Goal: Transaction & Acquisition: Purchase product/service

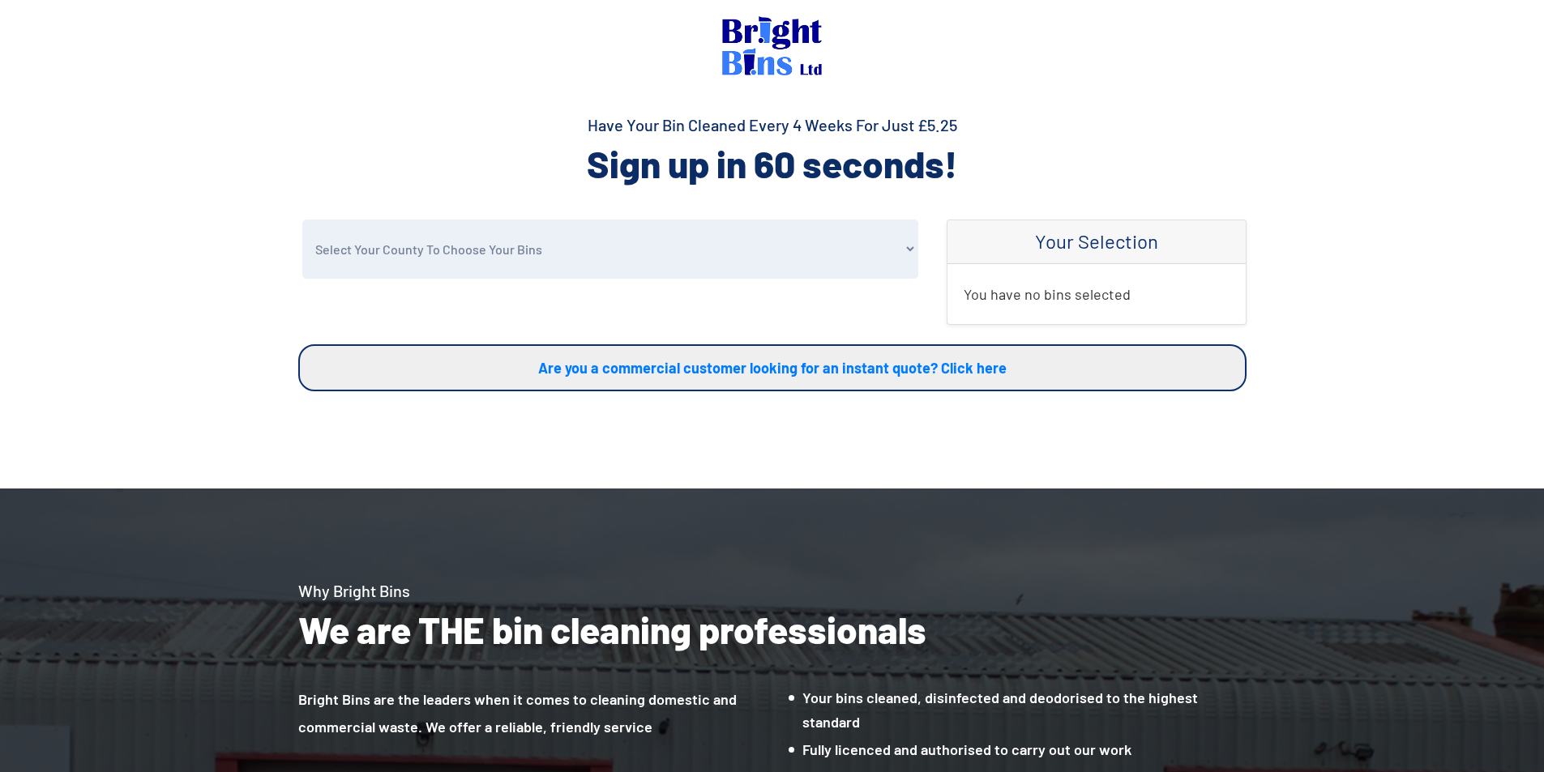
click at [836, 258] on select "Select Your County To Choose Your Bins Cheshire Conwy Denbighshire Flintshire S…" at bounding box center [610, 249] width 616 height 59
select select "Cheshire"
click at [302, 220] on select "Select Your County To Choose Your Bins Cheshire Conwy Denbighshire Flintshire S…" at bounding box center [610, 249] width 616 height 59
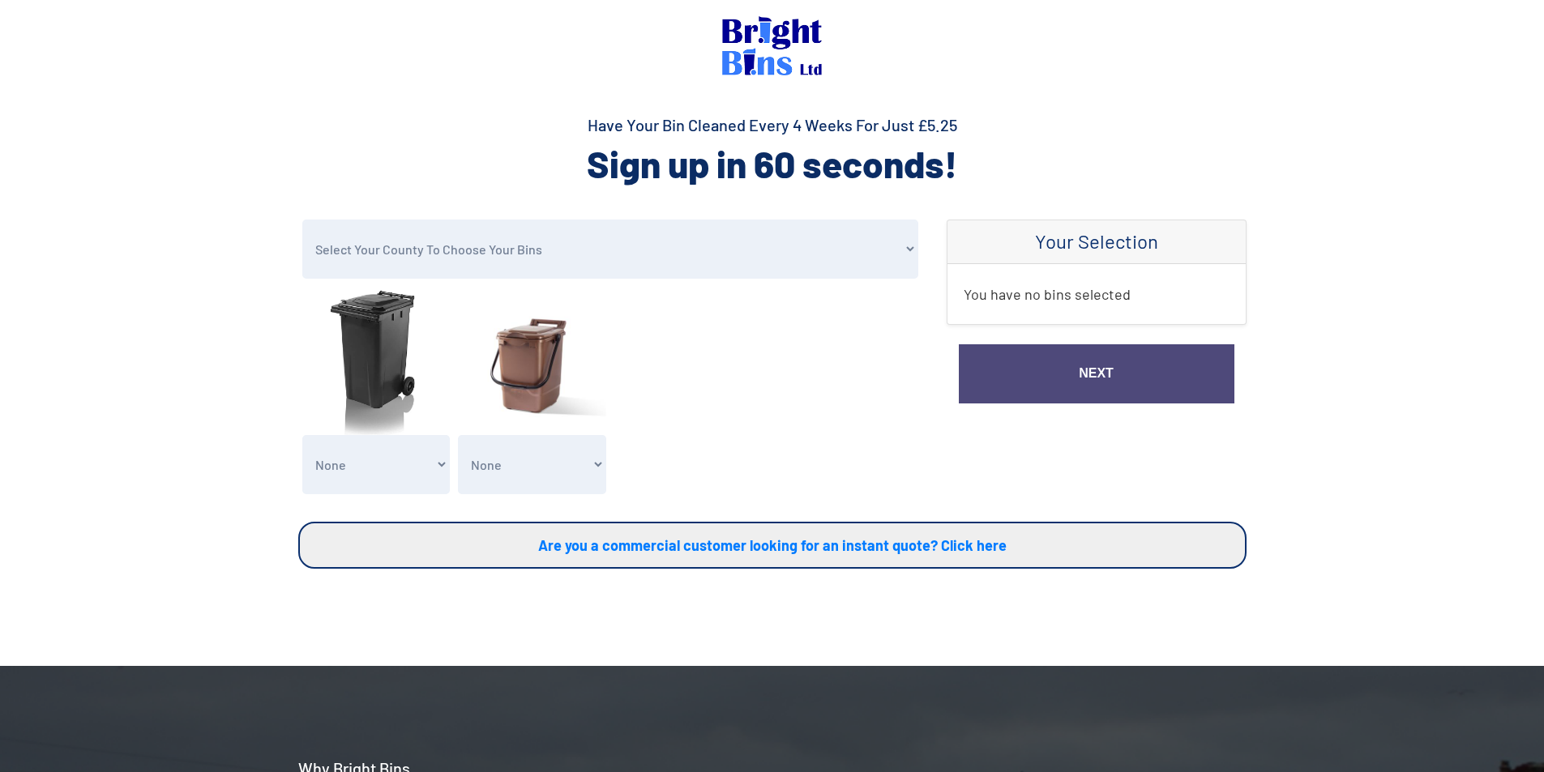
click at [514, 494] on select "None Clean my 1 Food Waste Bin - £2.00 Clean my 2 Food Waste Bins - £4.00 Clean…" at bounding box center [532, 464] width 148 height 59
click at [524, 472] on select "None Clean my 1 Food Waste Bin - £2.00 Clean my 2 Food Waste Bins - £4.00 Clean…" at bounding box center [532, 464] width 148 height 59
click at [401, 473] on select "None General Waste Bin - X1 (£5.25) General Waste Bin - X2 (£10.50) General Was…" at bounding box center [376, 464] width 148 height 59
select select "1"
click at [302, 435] on select "None General Waste Bin - X1 (£5.25) General Waste Bin - X2 (£10.50) General Was…" at bounding box center [376, 464] width 148 height 59
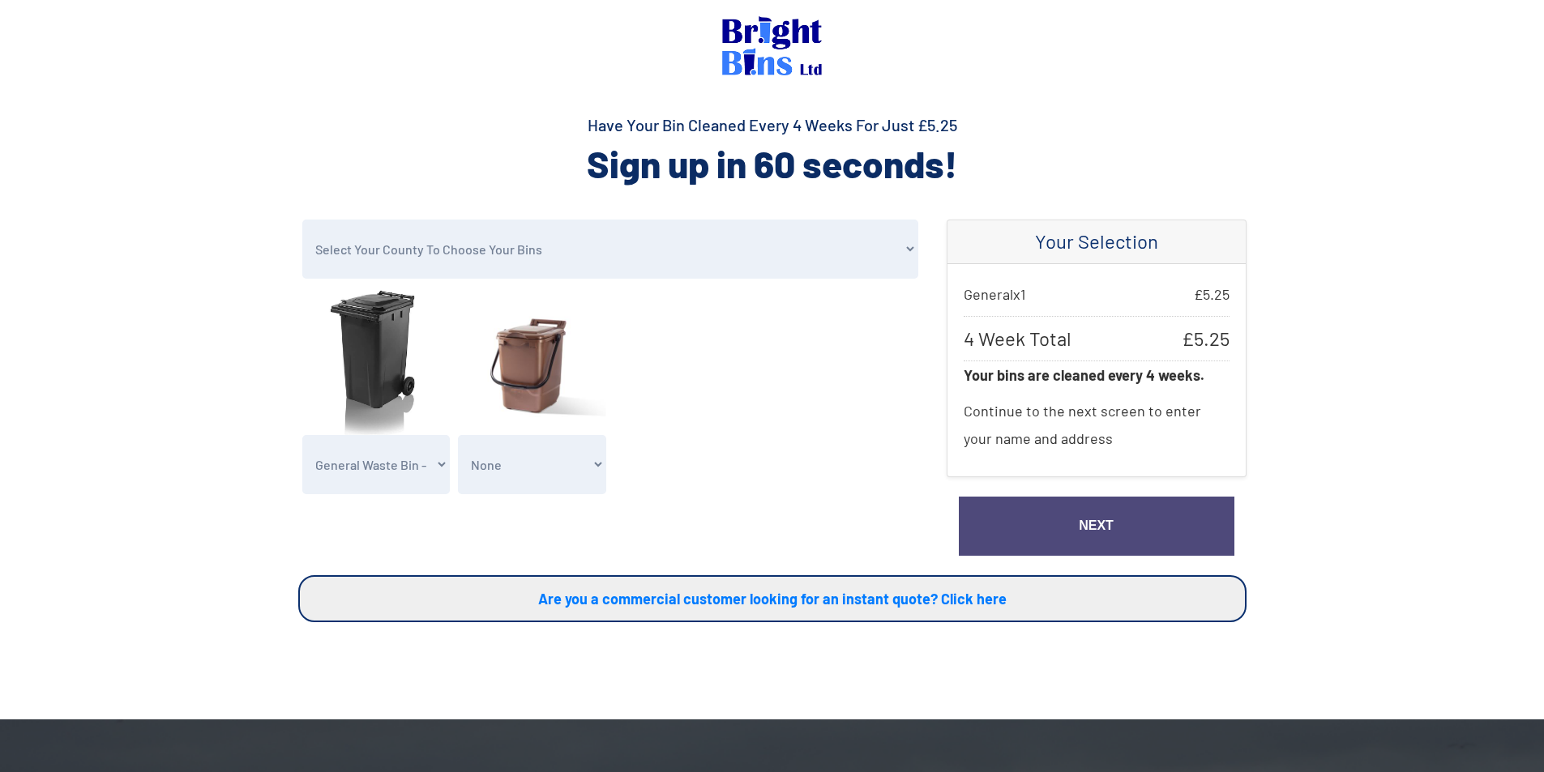
click at [993, 524] on link "Next" at bounding box center [1097, 526] width 276 height 59
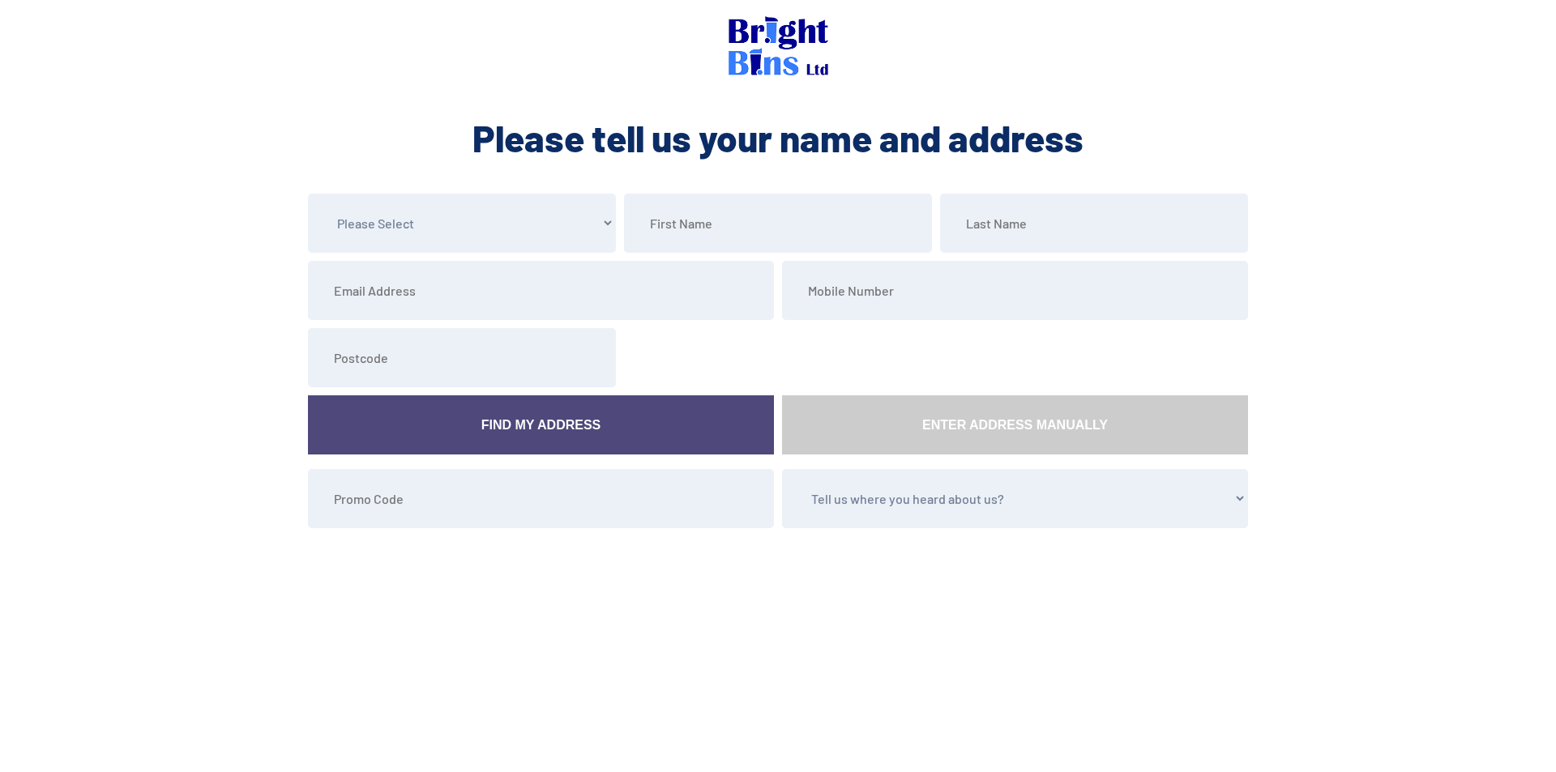
click at [580, 228] on select "Please Select Mr Mrs Miss Ms Dr Other" at bounding box center [462, 223] width 308 height 59
drag, startPoint x: 165, startPoint y: 271, endPoint x: 123, endPoint y: 117, distance: 159.6
click at [165, 270] on section "Please Select Mr Mrs Miss Ms Dr Other Find My Address Enter Address Manually Te…" at bounding box center [778, 423] width 1556 height 459
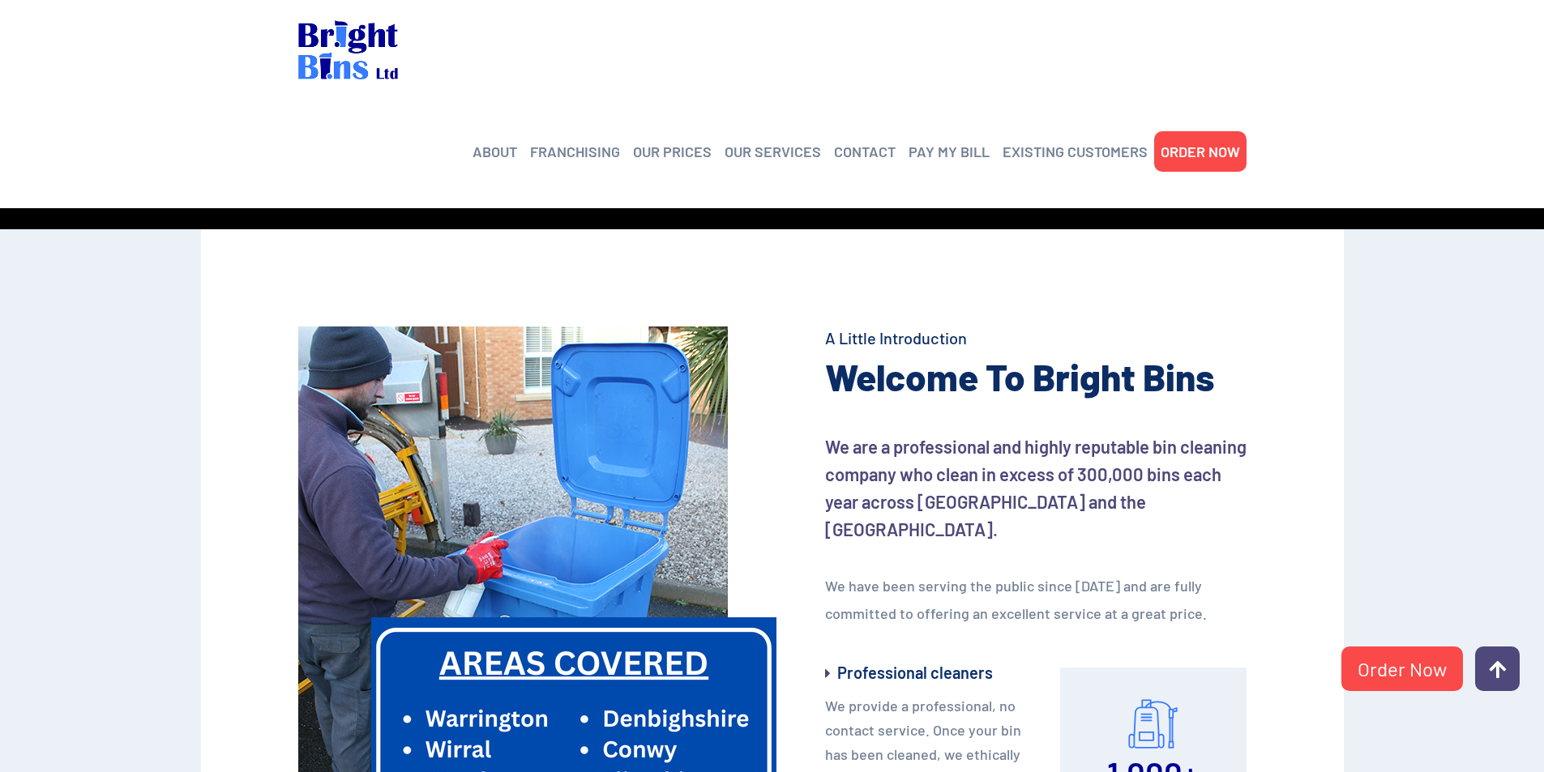
scroll to position [405, 0]
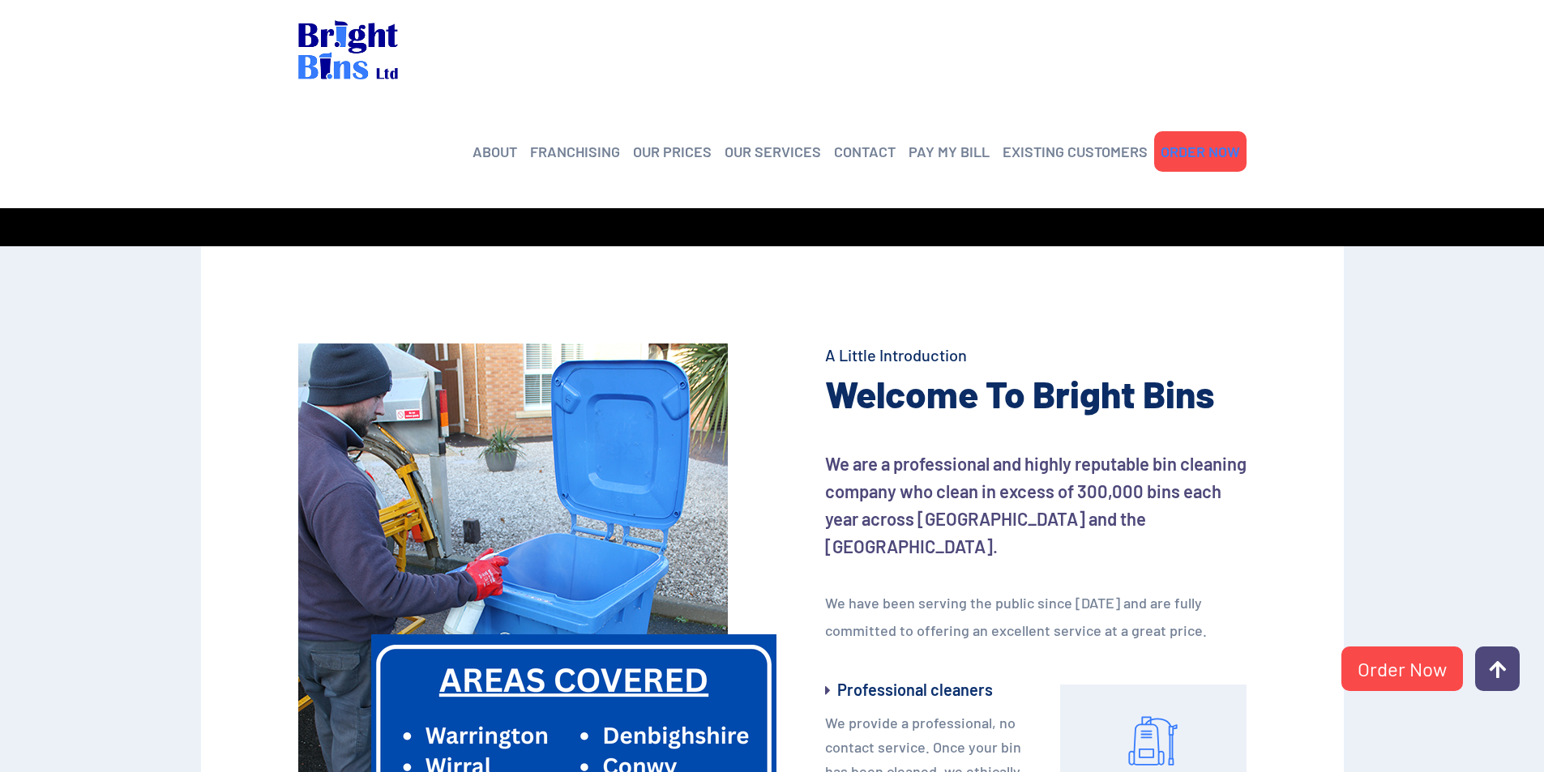
click at [1191, 139] on link "ORDER NOW" at bounding box center [1199, 151] width 79 height 24
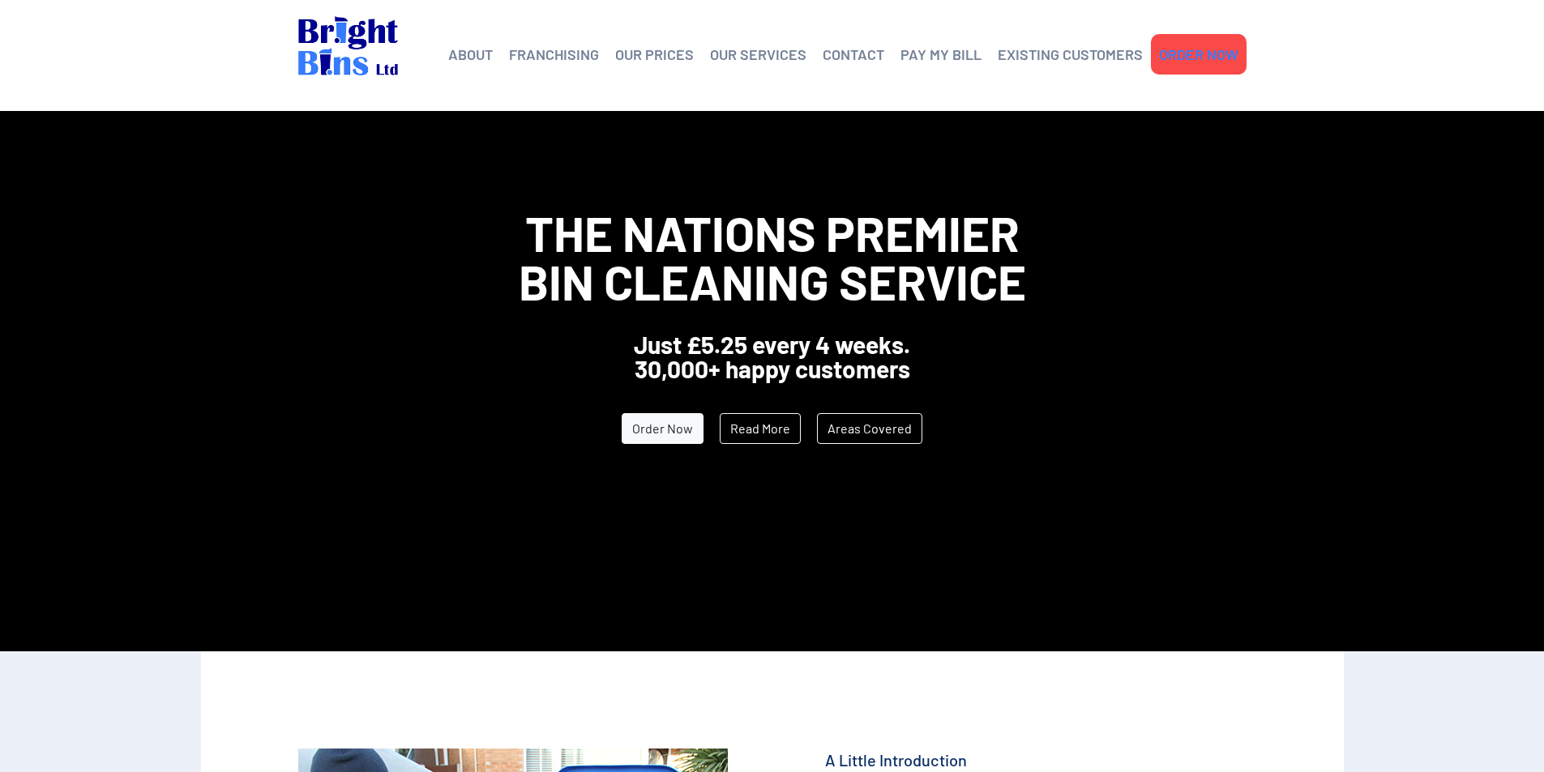
click at [1218, 44] on link "ORDER NOW" at bounding box center [1198, 54] width 79 height 24
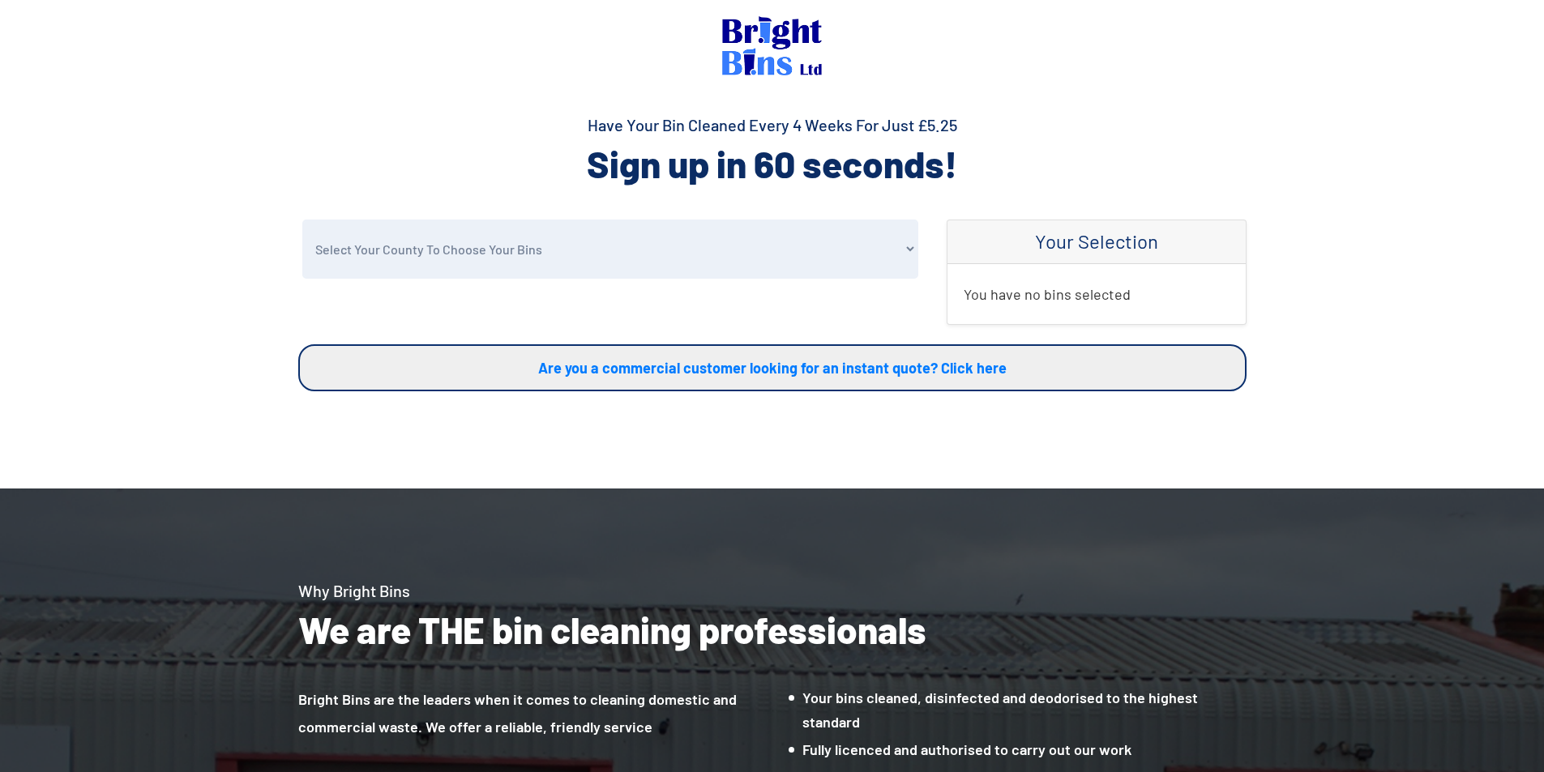
click at [573, 228] on select "Select Your County To Choose Your Bins Cheshire Conwy Denbighshire Flintshire S…" at bounding box center [610, 249] width 616 height 59
select select "[GEOGRAPHIC_DATA]"
click at [302, 220] on select "Select Your County To Choose Your Bins Cheshire Conwy Denbighshire Flintshire S…" at bounding box center [610, 249] width 616 height 59
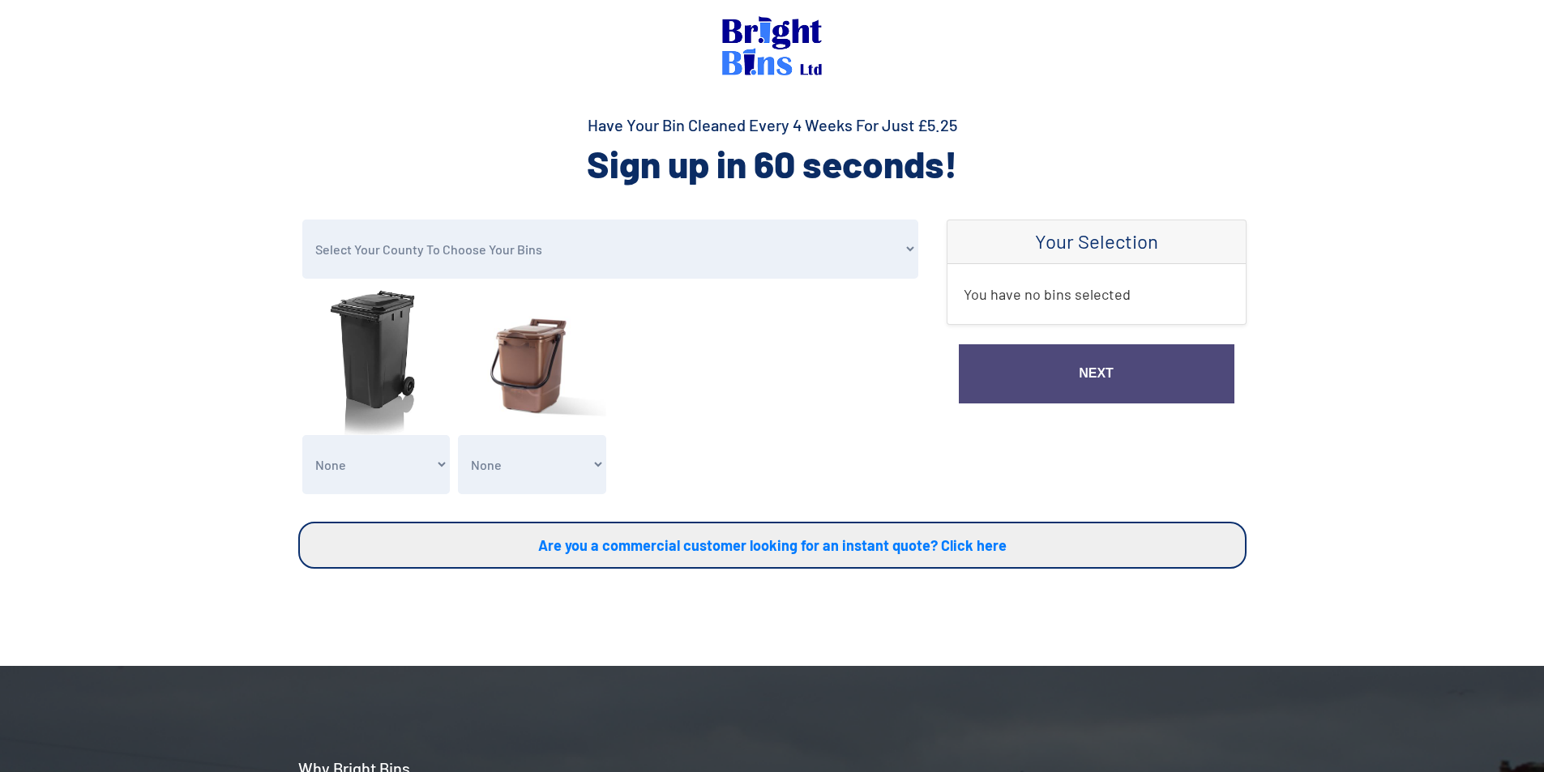
click at [407, 468] on select "None General Waste Bin - X1 (£5.25) General Waste Bin - X2 (£10.50) General Was…" at bounding box center [376, 464] width 148 height 59
select select "1"
click at [302, 435] on select "None General Waste Bin - X1 (£5.25) General Waste Bin - X2 (£10.50) General Was…" at bounding box center [376, 464] width 148 height 59
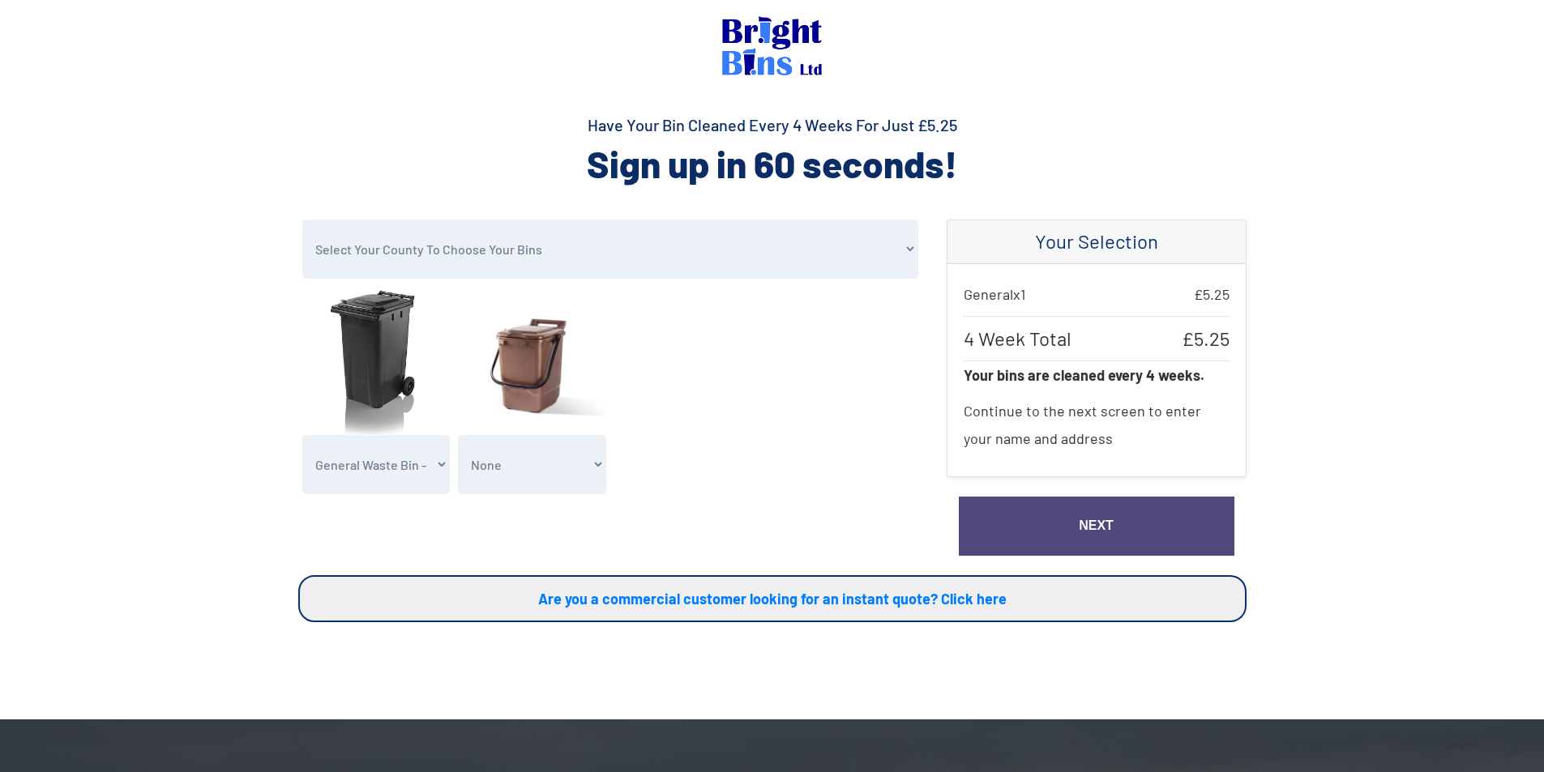
click at [568, 487] on select "None Clean my 1 Food Waste Bin - £2.00 Clean my 2 Food Waste Bins - £4.00 Clean…" at bounding box center [532, 464] width 148 height 59
select select "1"
click at [458, 435] on select "None Clean my 1 Food Waste Bin - £2.00 Clean my 2 Food Waste Bins - £4.00 Clean…" at bounding box center [532, 464] width 148 height 59
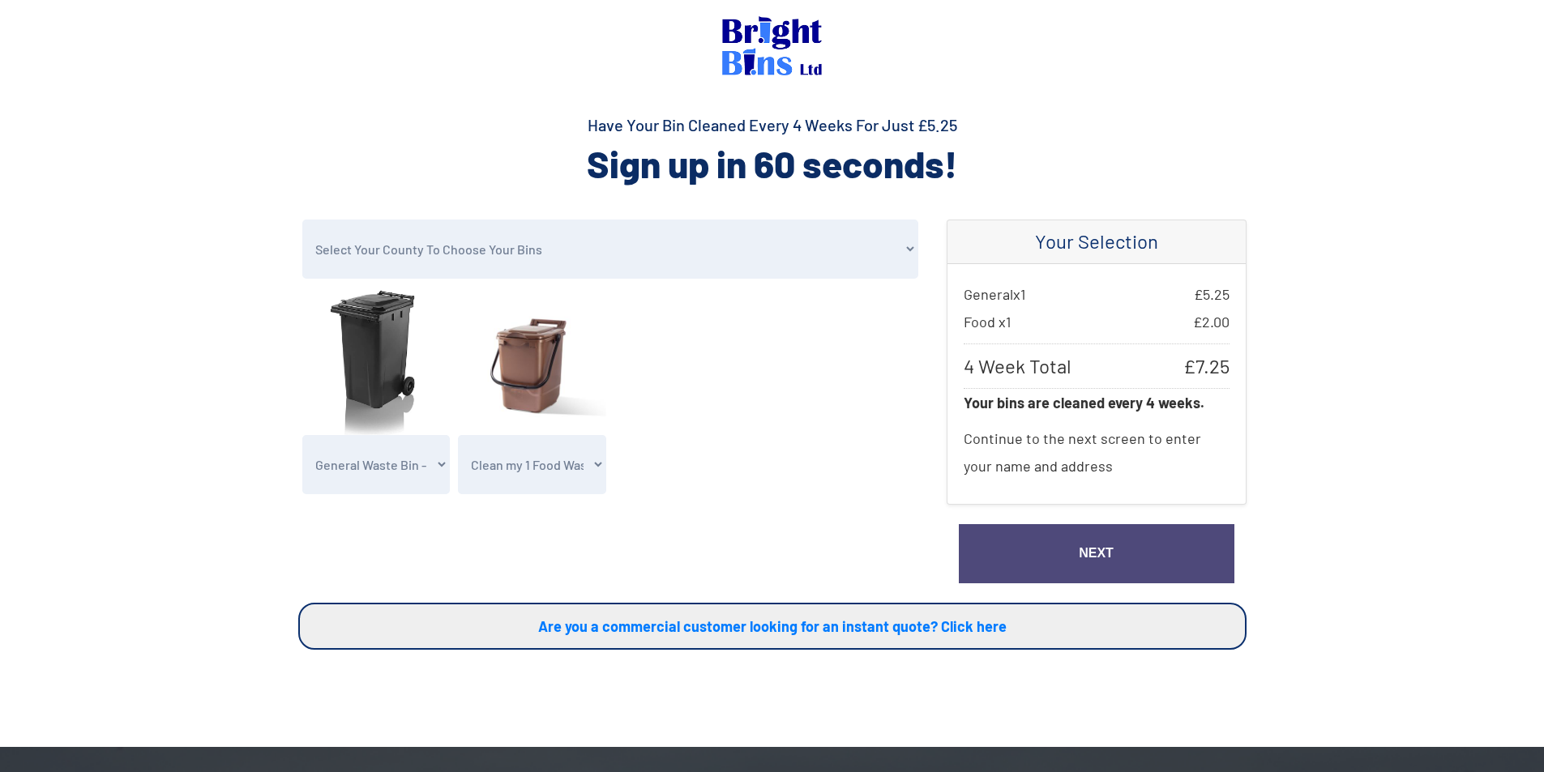
click at [1132, 549] on link "Next" at bounding box center [1097, 553] width 276 height 59
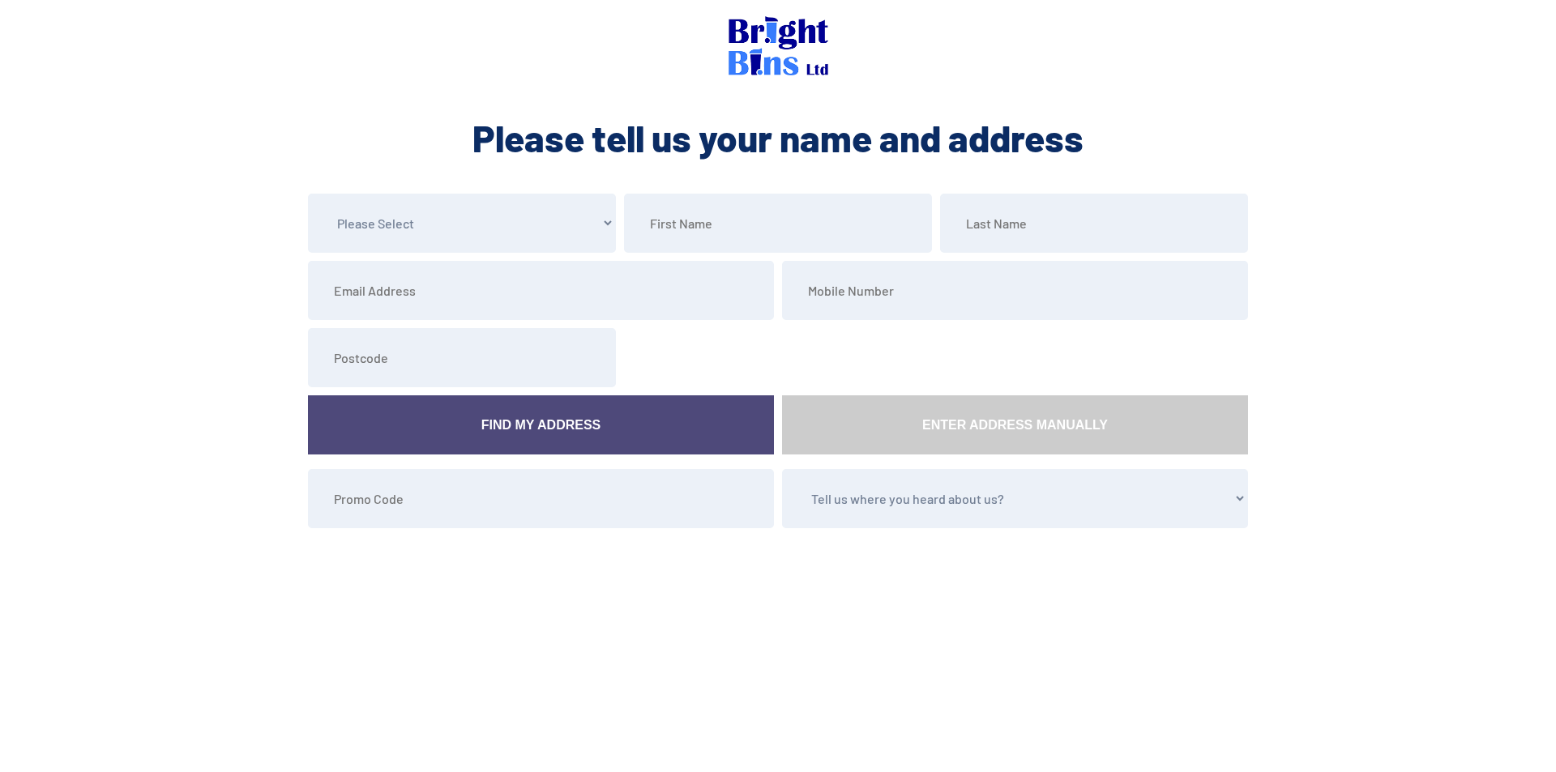
click at [473, 220] on select "Please Select Mr Mrs Miss Ms Dr [PERSON_NAME]" at bounding box center [462, 223] width 308 height 59
select select "Miss"
click at [308, 194] on select "Please Select Mr Mrs Miss Ms Dr [PERSON_NAME]" at bounding box center [462, 223] width 308 height 59
click at [734, 177] on div "ABOUT Helping the Environment Franchising Bright Bins Frequently Asked Question…" at bounding box center [778, 326] width 1556 height 653
drag, startPoint x: 739, startPoint y: 224, endPoint x: 743, endPoint y: 233, distance: 9.8
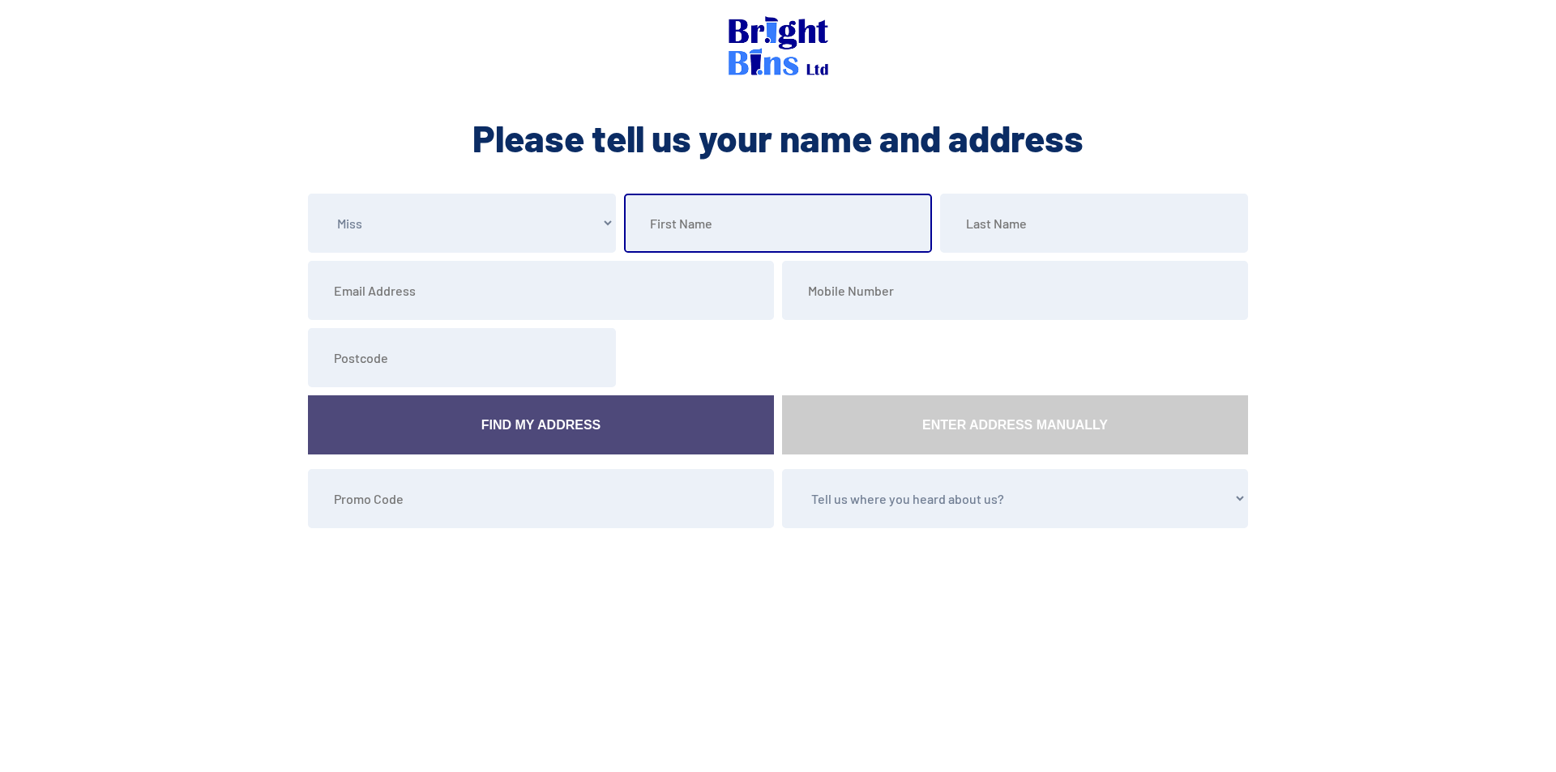
click at [739, 224] on input "text" at bounding box center [778, 223] width 308 height 59
type input "Carly"
type input "[PERSON_NAME]"
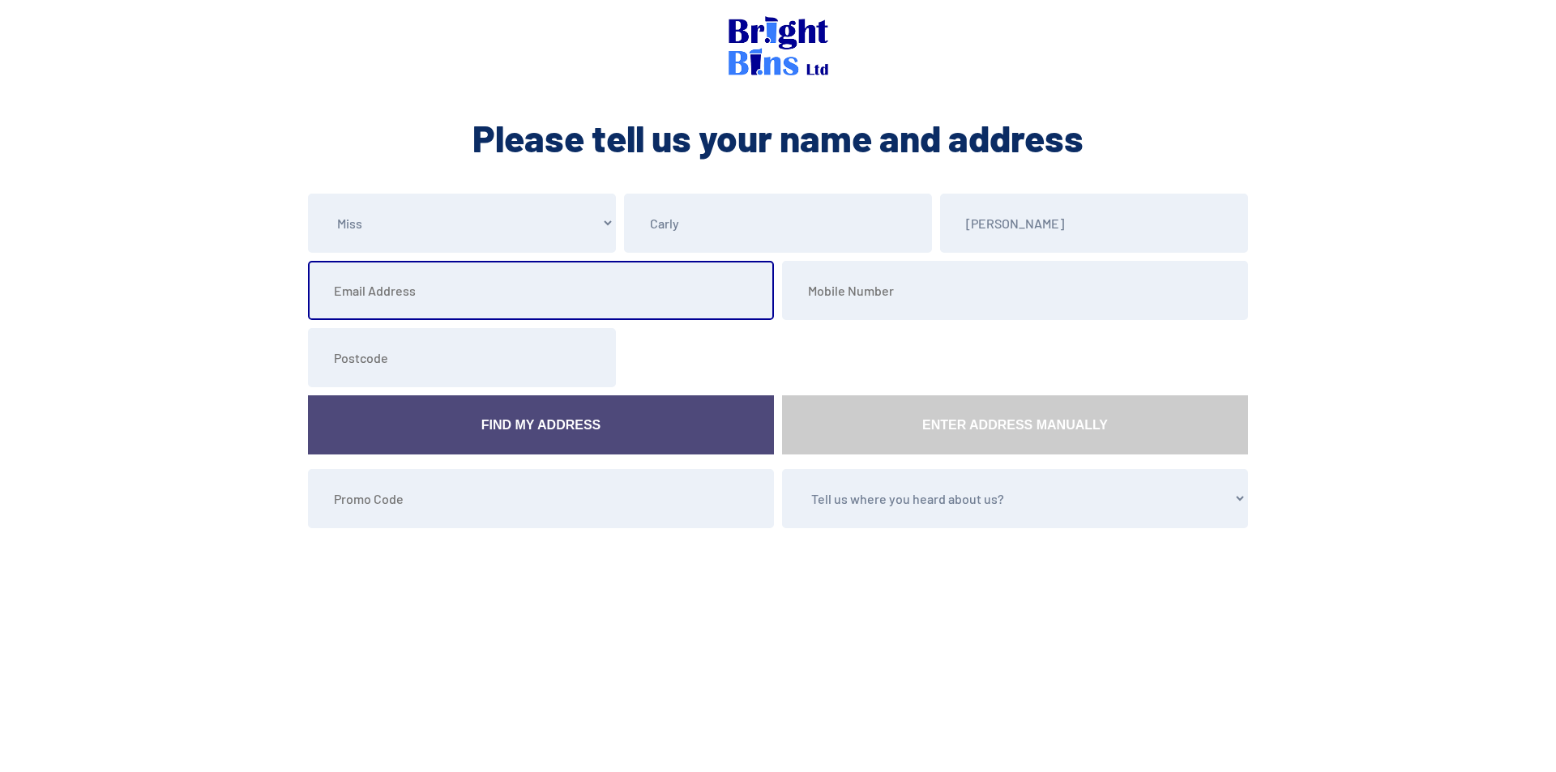
type input "[EMAIL_ADDRESS][DOMAIN_NAME]"
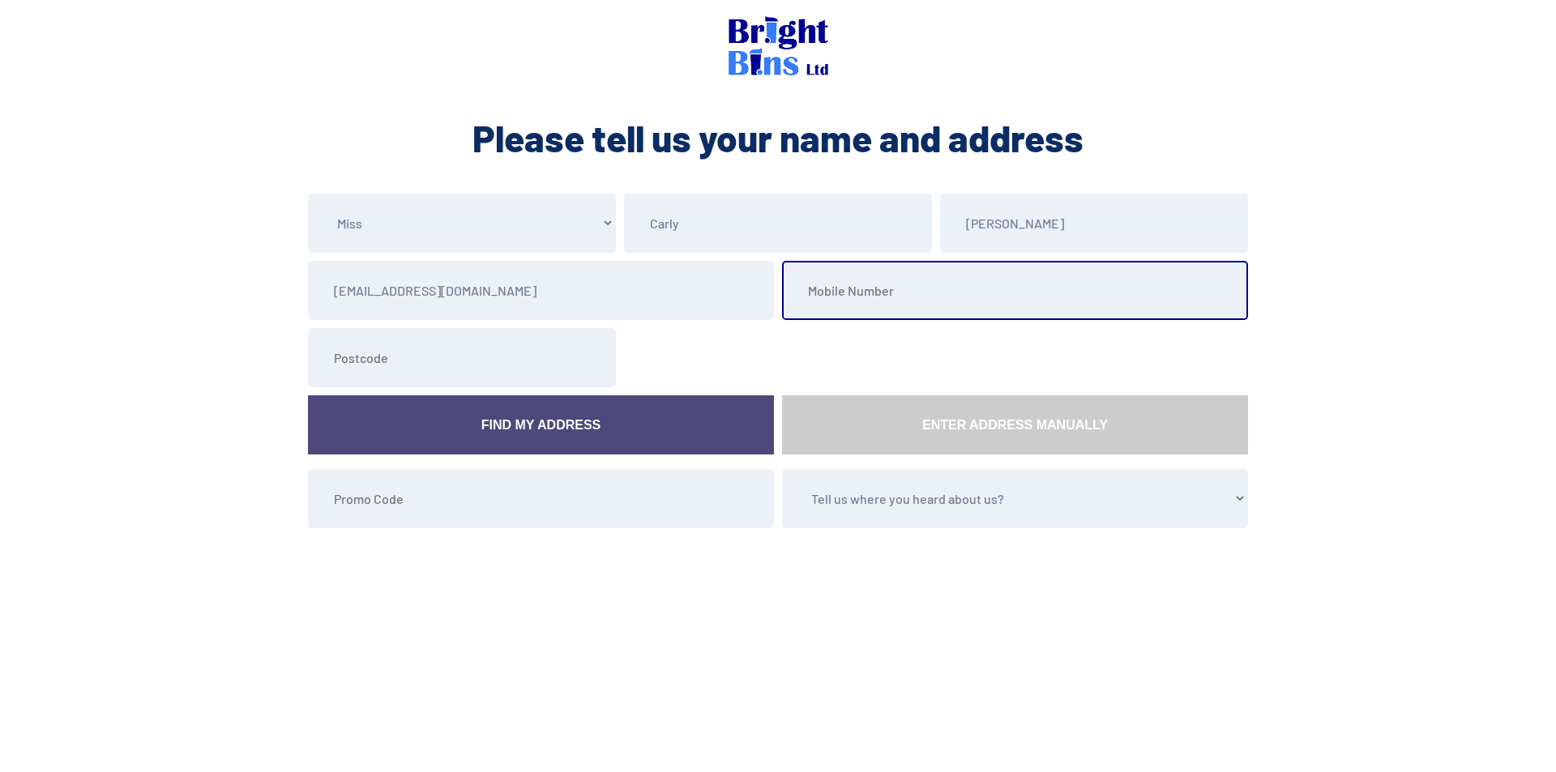
type input "07496802689"
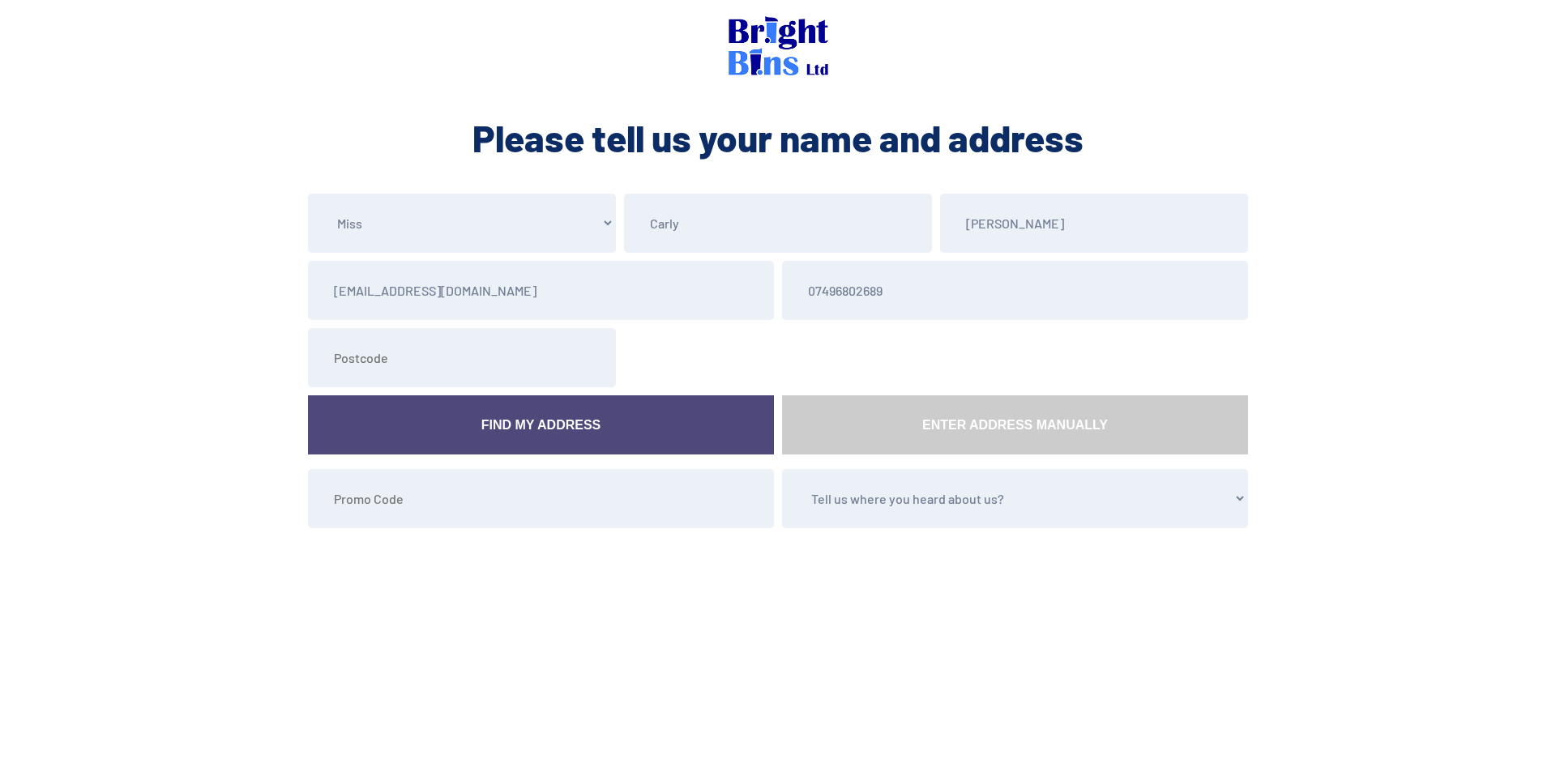
type input "CH663LA"
click at [436, 437] on link "Find My Address" at bounding box center [541, 424] width 466 height 59
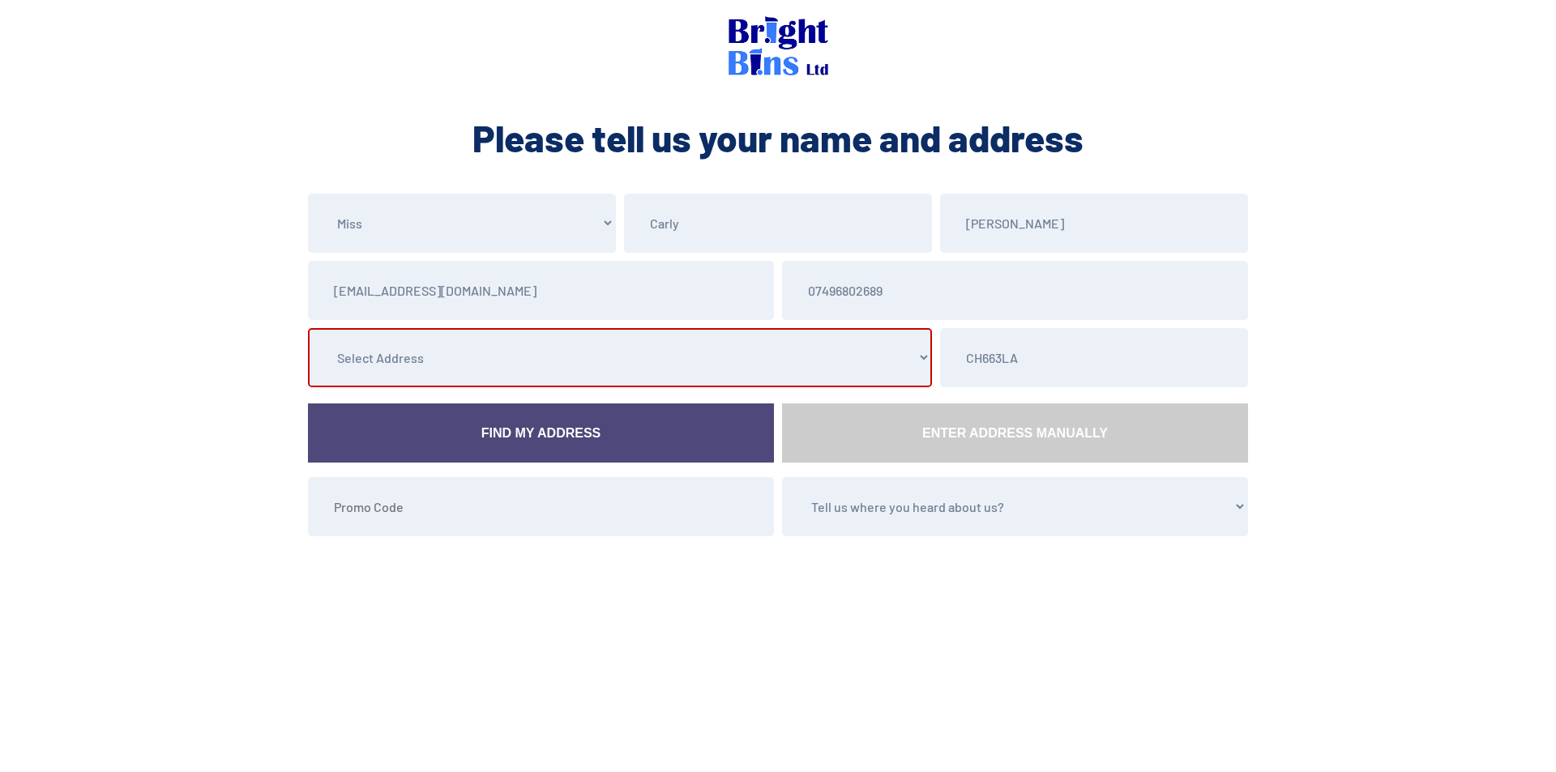
click at [716, 335] on select "Select Address [STREET_ADDRESS][GEOGRAPHIC_DATA][PERSON_NAME], [GEOGRAPHIC_DATA…" at bounding box center [620, 357] width 624 height 59
select select "Merseyside"
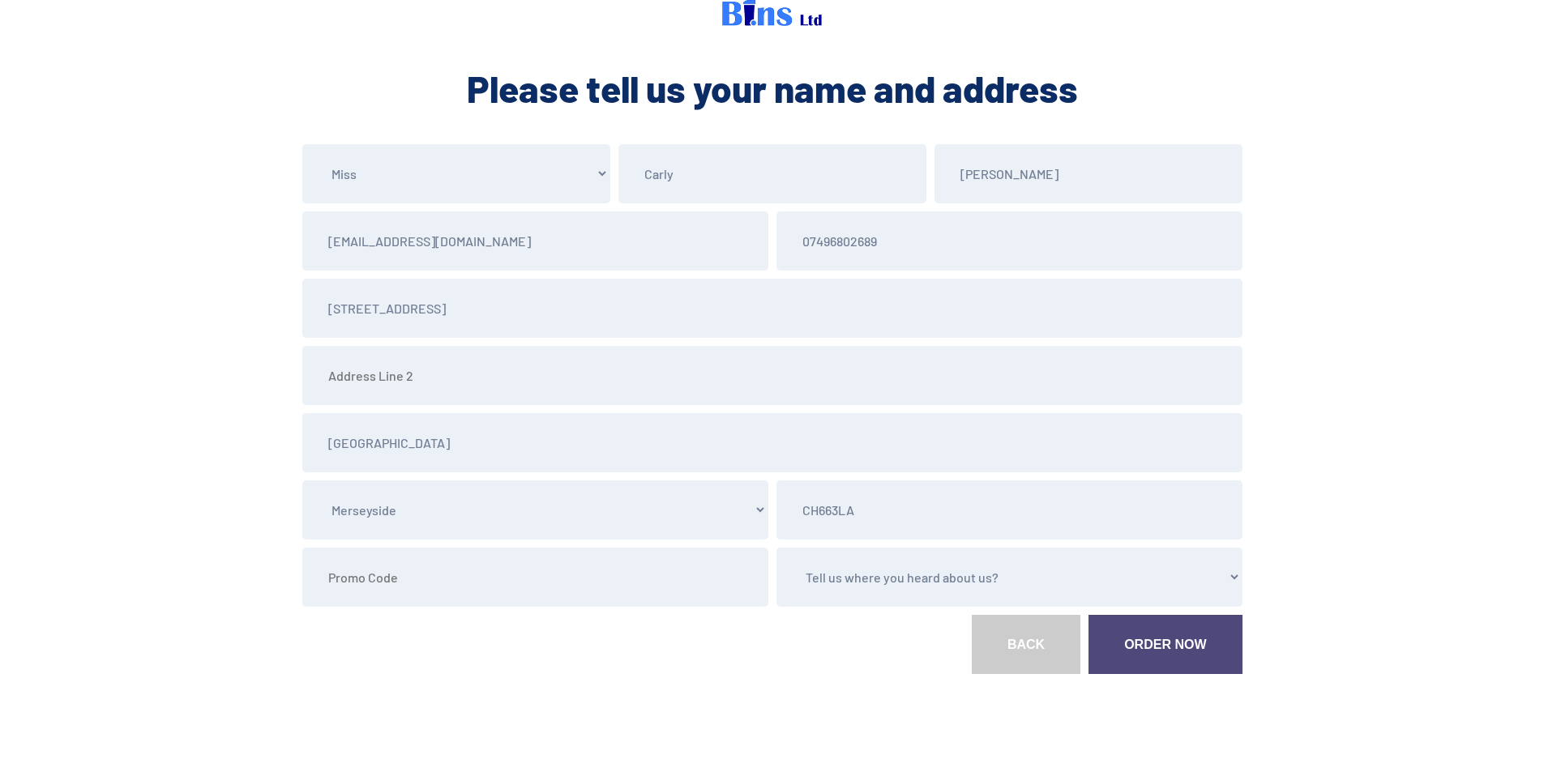
scroll to position [75, 0]
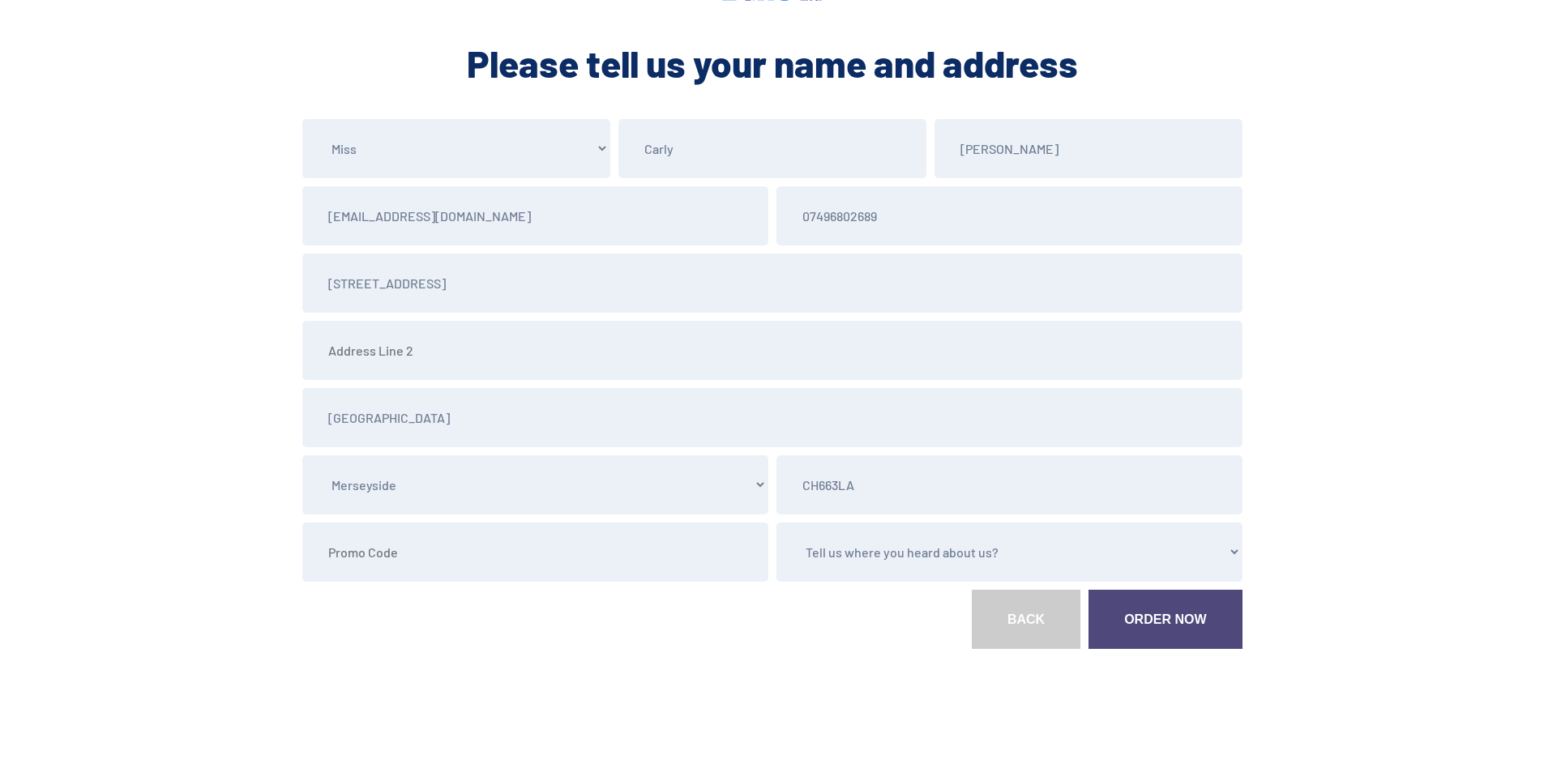
click at [859, 559] on select "Tell us where you heard about us? Word of Mouth Leaflet Sticker On Bin Spoke To…" at bounding box center [1009, 552] width 466 height 59
select select "Other"
click at [776, 523] on select "Tell us where you heard about us? Word of Mouth Leaflet Sticker On Bin Spoke To…" at bounding box center [1009, 552] width 466 height 59
click at [1172, 613] on link "Order Now" at bounding box center [1164, 619] width 153 height 59
